Goal: Check status

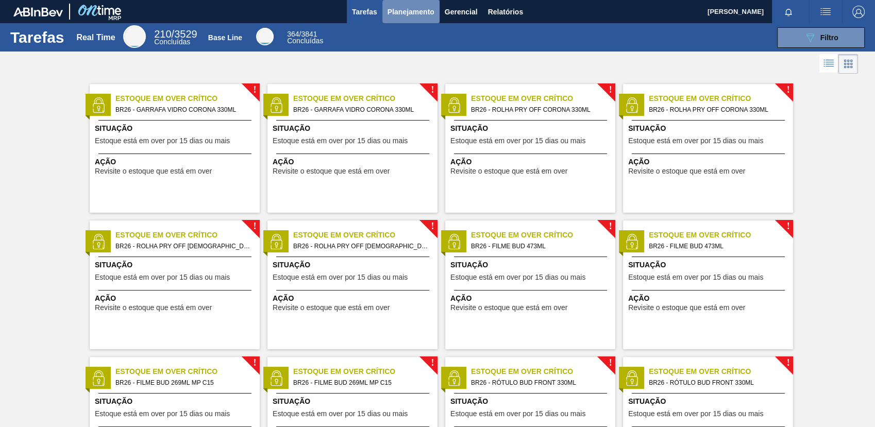
click at [423, 11] on span "Planejamento" at bounding box center [410, 12] width 47 height 12
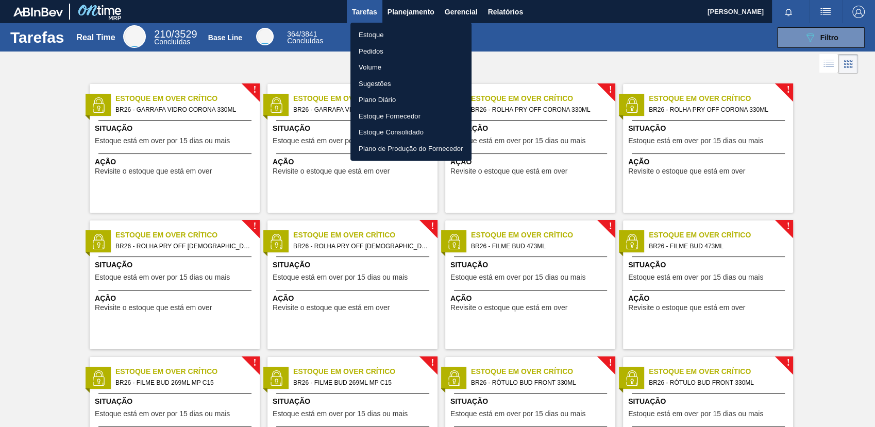
click at [383, 35] on li "Estoque" at bounding box center [410, 35] width 121 height 16
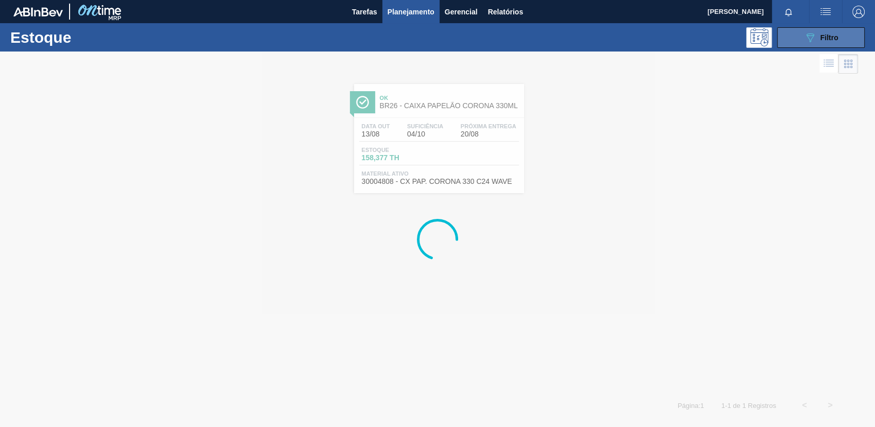
click at [828, 29] on button "089F7B8B-B2A5-4AFE-B5C0-19BA573D28AC Filtro" at bounding box center [821, 37] width 88 height 21
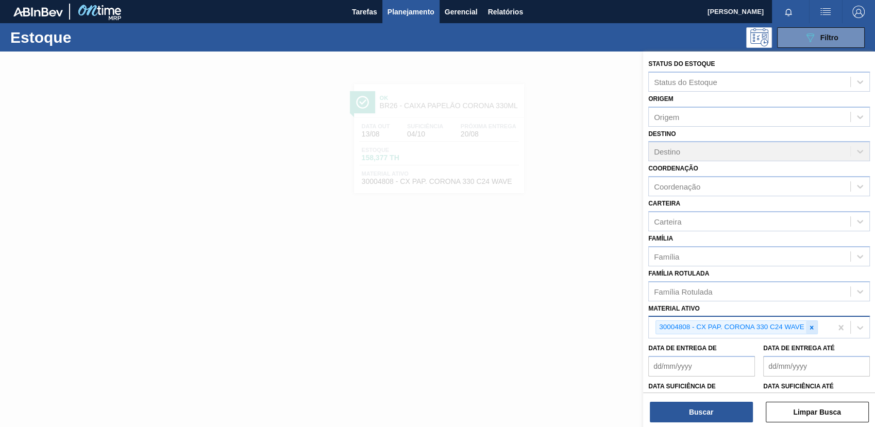
click at [811, 328] on icon at bounding box center [811, 327] width 7 height 7
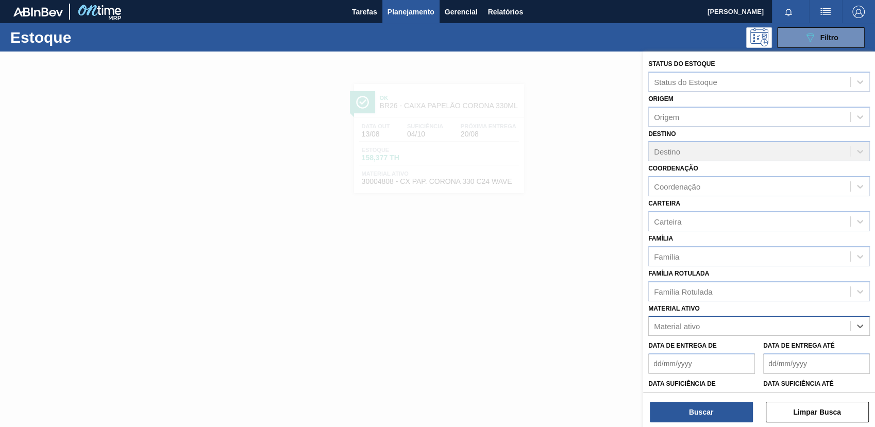
paste ativo "30012583"
type ativo "30012583"
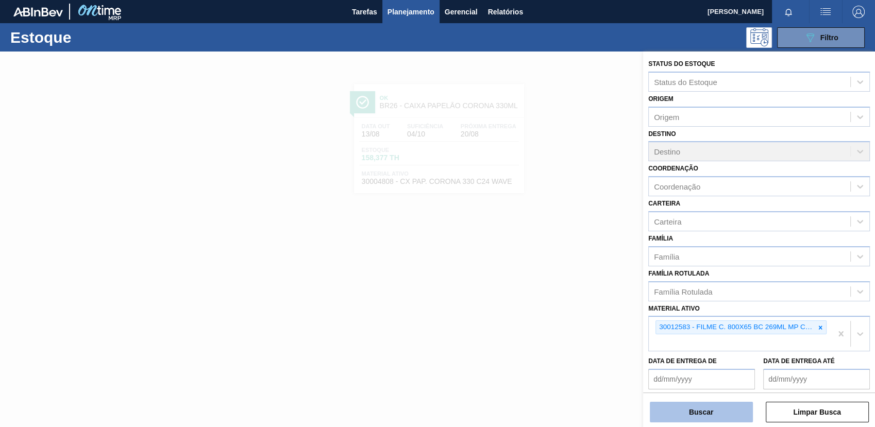
click at [721, 418] on button "Buscar" at bounding box center [701, 412] width 103 height 21
